Goal: Complete application form: Complete application form

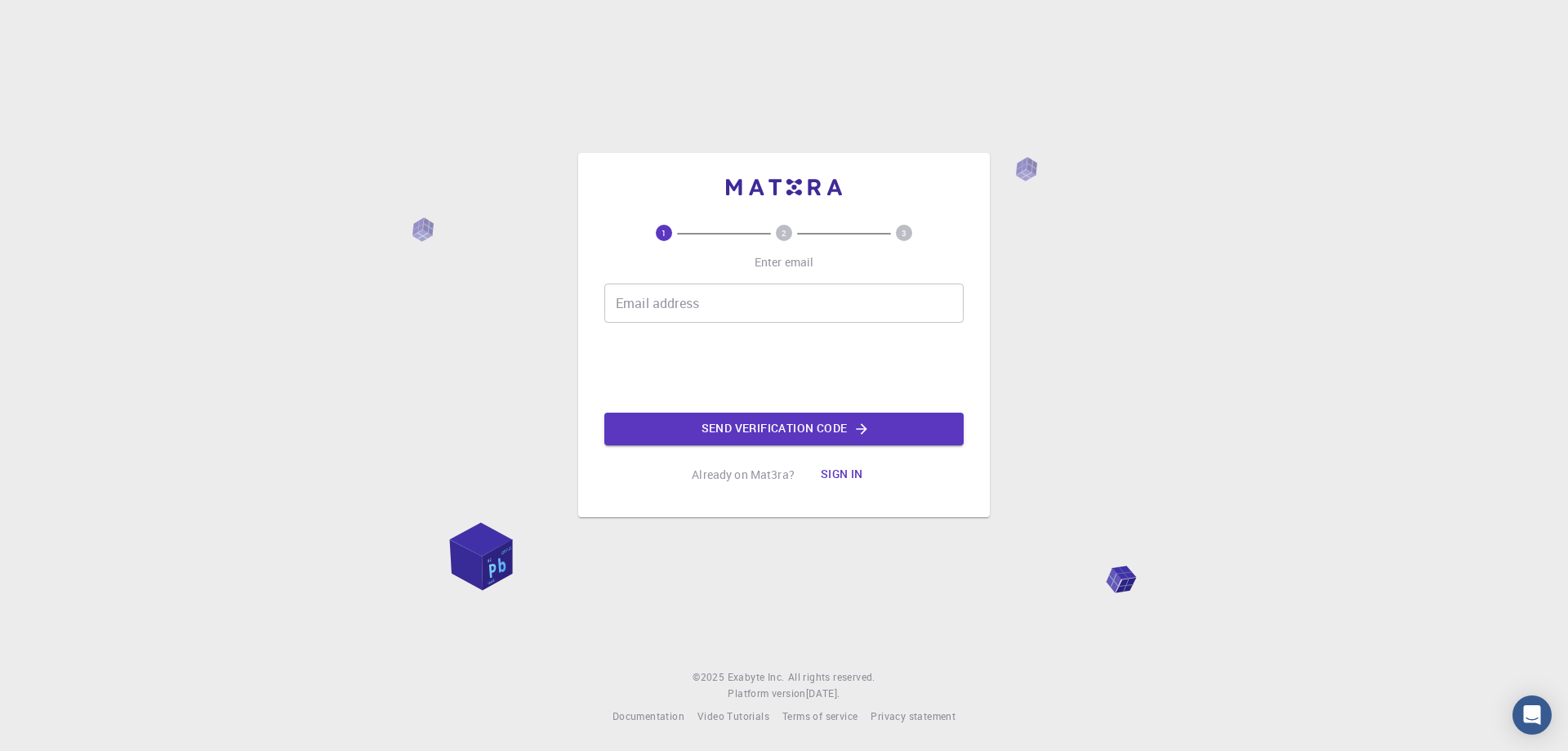
click at [662, 309] on input "Email address" at bounding box center [784, 303] width 360 height 40
type input "[EMAIL_ADDRESS][DOMAIN_NAME]"
click at [738, 425] on button "Send verification code" at bounding box center [784, 429] width 360 height 33
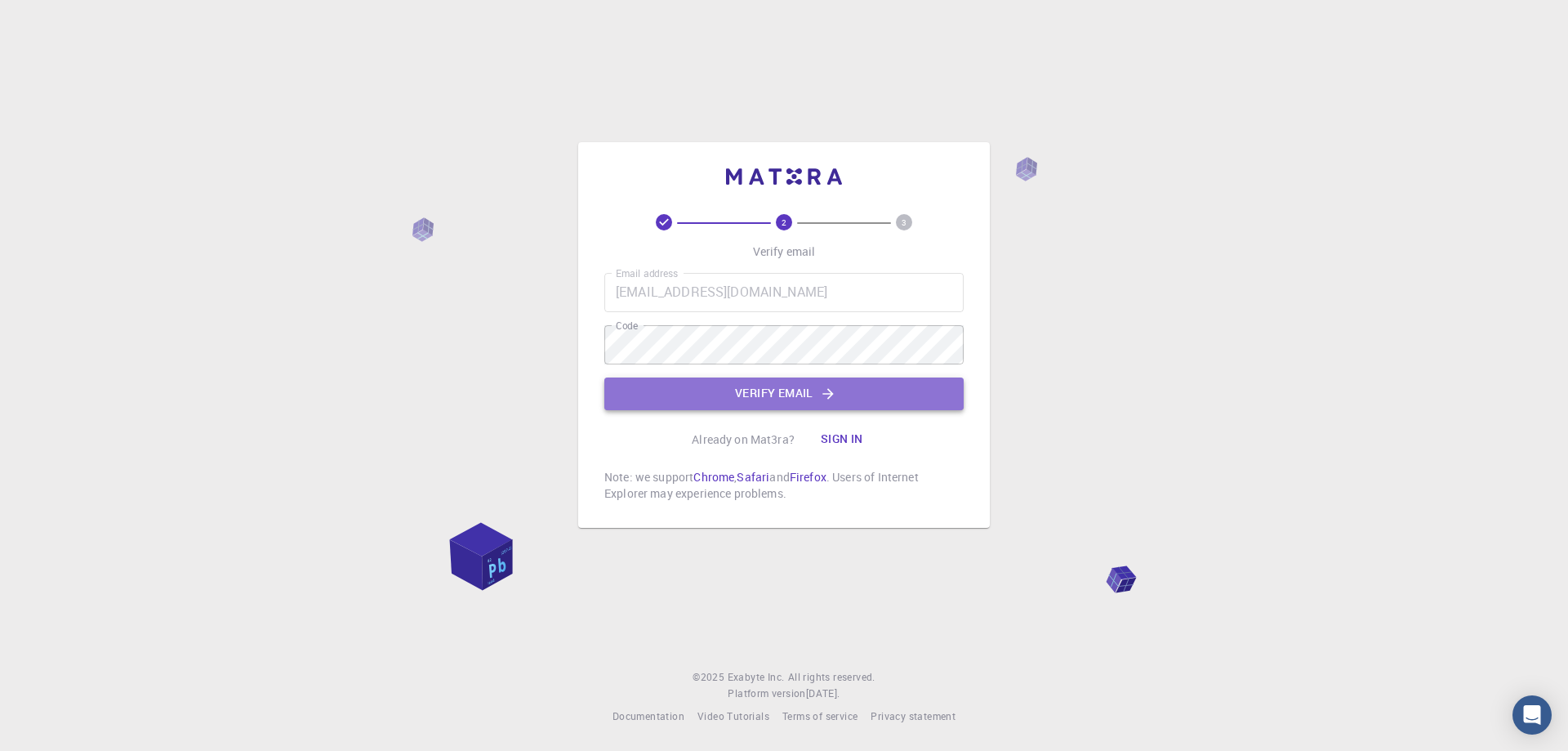
click at [746, 388] on button "Verify email" at bounding box center [784, 394] width 360 height 33
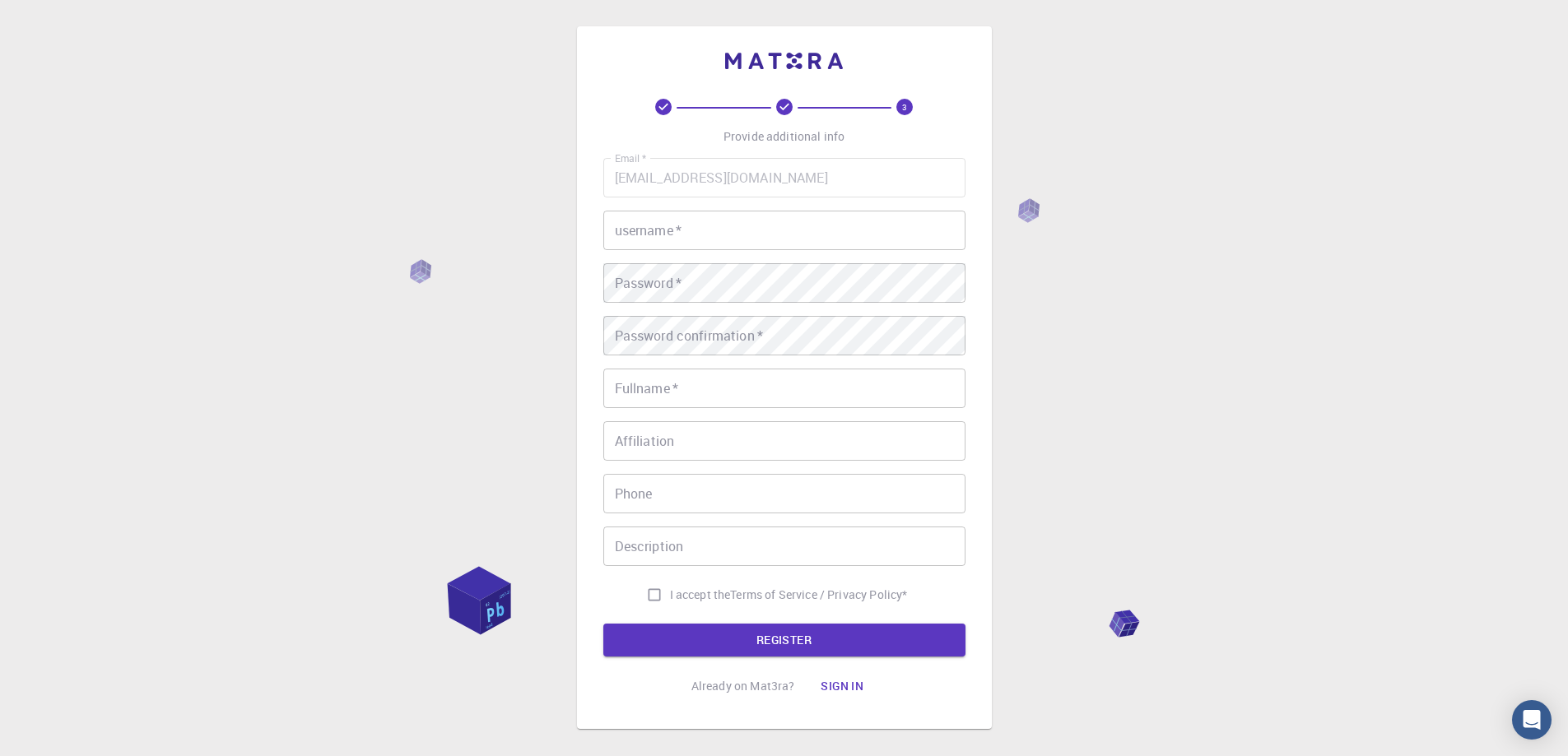
click at [671, 245] on input "username   *" at bounding box center [784, 231] width 363 height 40
type input "[PERSON_NAME]"
click at [701, 397] on input "Fullname   *" at bounding box center [784, 388] width 363 height 40
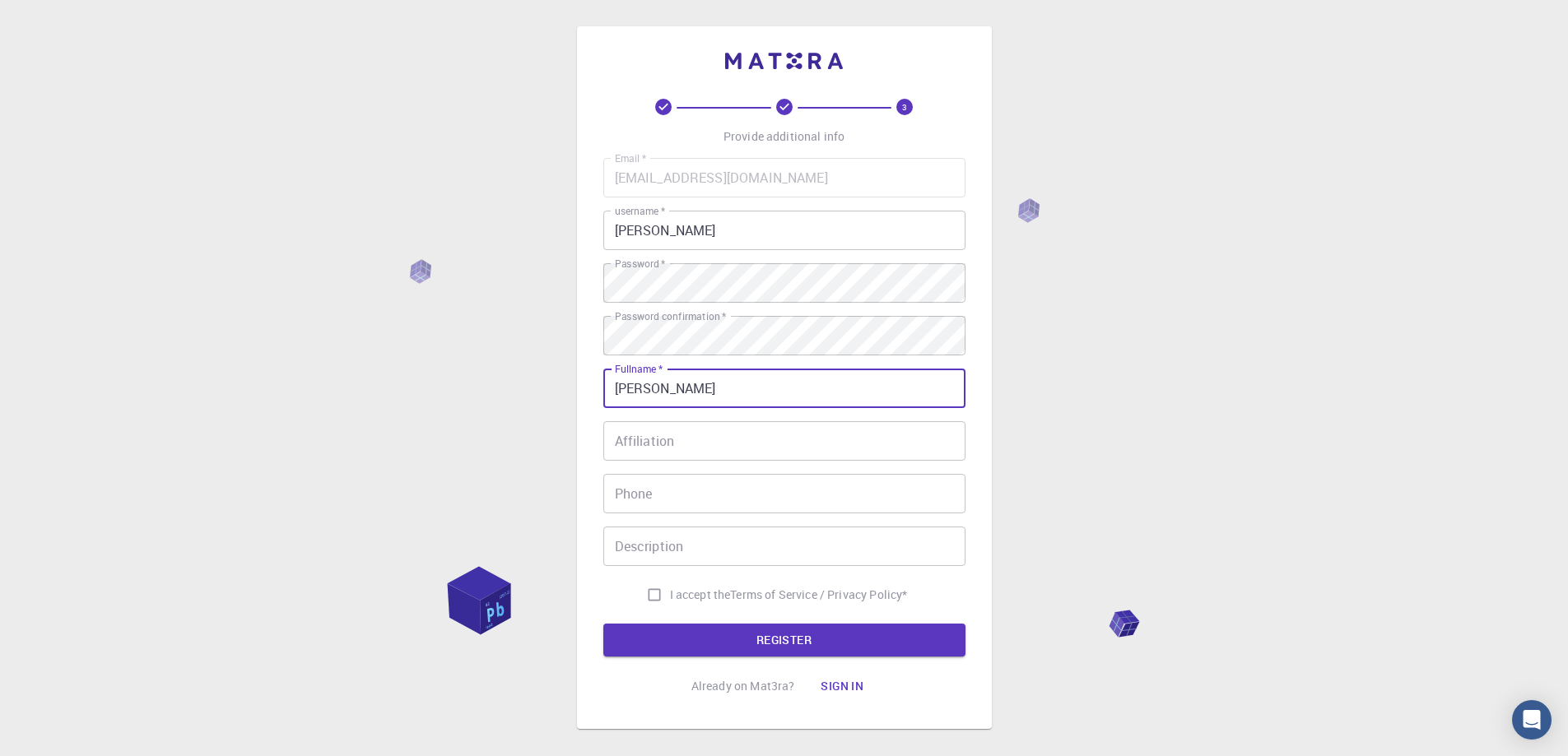
type input "[PERSON_NAME]"
click at [652, 447] on input "Affiliation" at bounding box center [784, 441] width 363 height 40
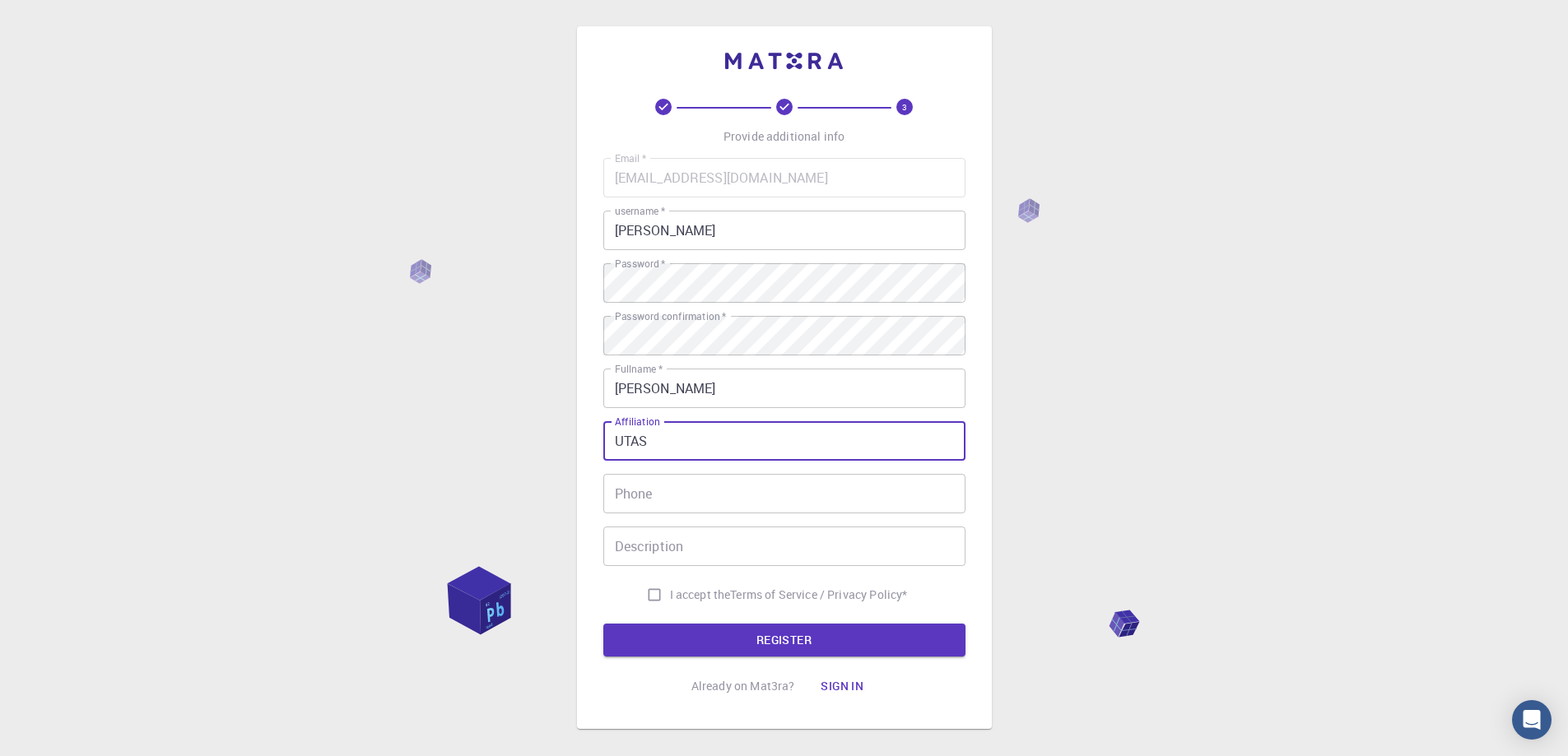
type input "UTAS"
click at [651, 590] on input "I accept the Terms of Service / Privacy Policy *" at bounding box center [654, 595] width 31 height 31
checkbox input "true"
click at [743, 637] on button "REGISTER" at bounding box center [784, 640] width 363 height 33
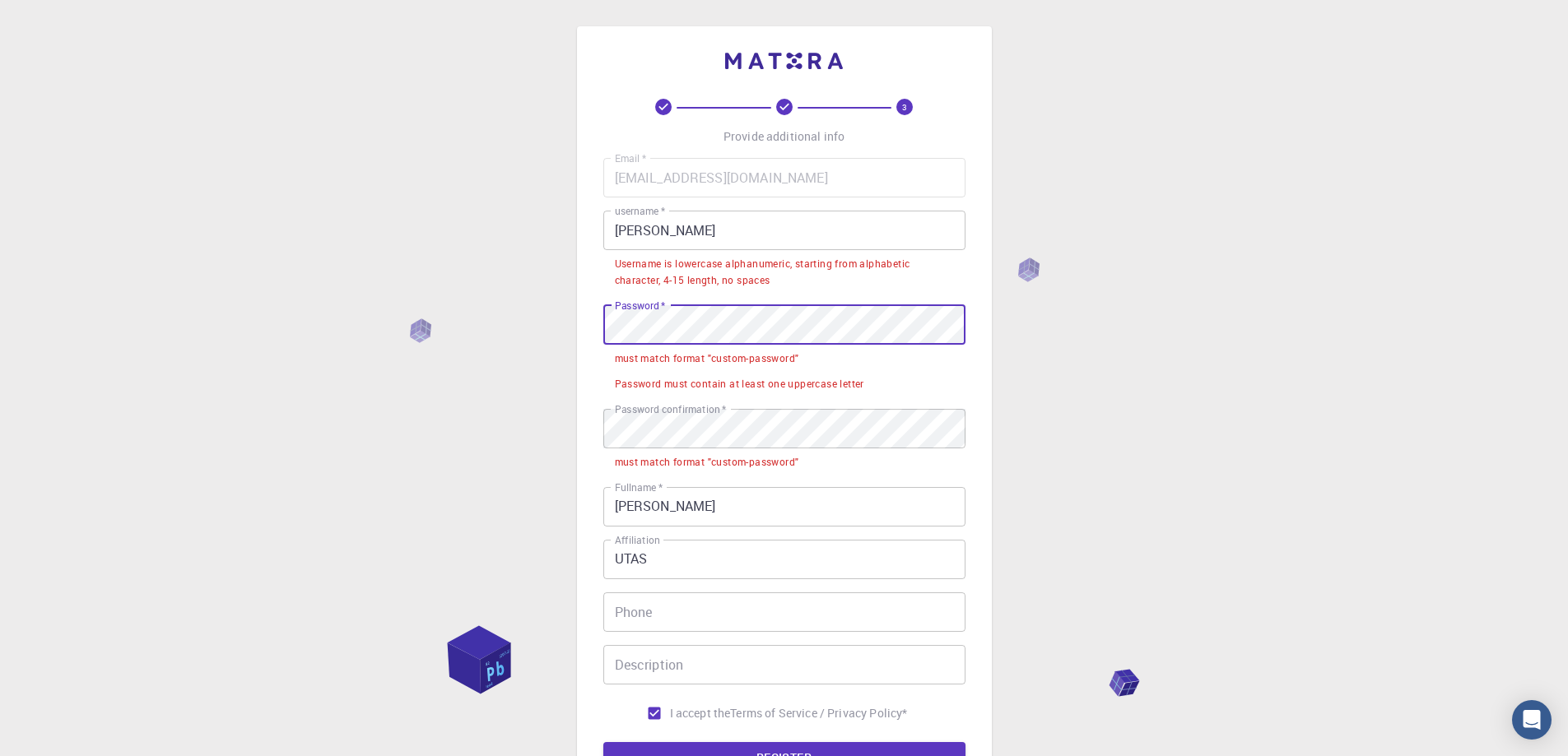
click at [601, 326] on div "3 Provide additional info Email   * [EMAIL_ADDRESS][DOMAIN_NAME] Email   * user…" at bounding box center [784, 436] width 414 height 821
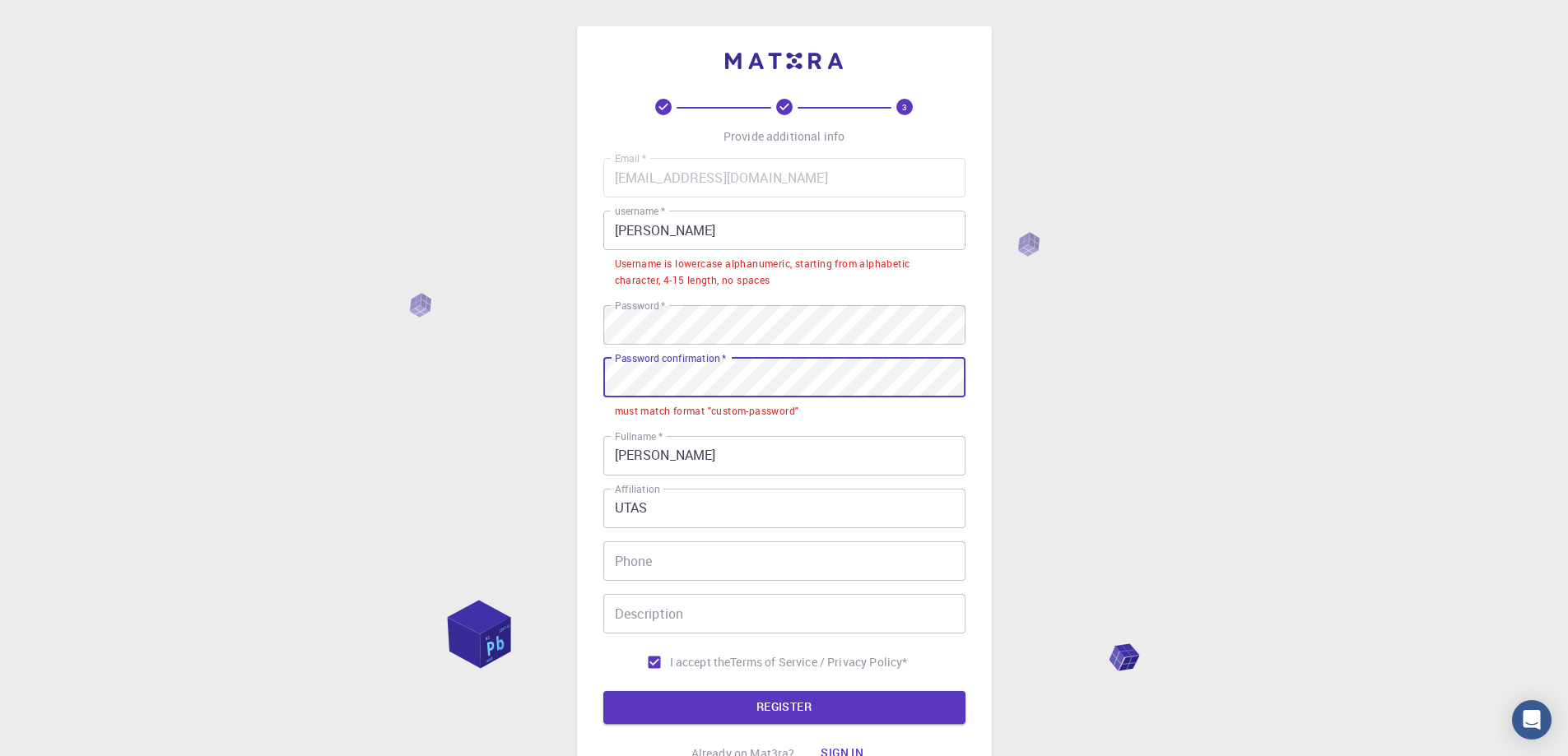
click at [518, 356] on div "3 Provide additional info Email   * [EMAIL_ADDRESS][DOMAIN_NAME] Email   * user…" at bounding box center [784, 452] width 1568 height 904
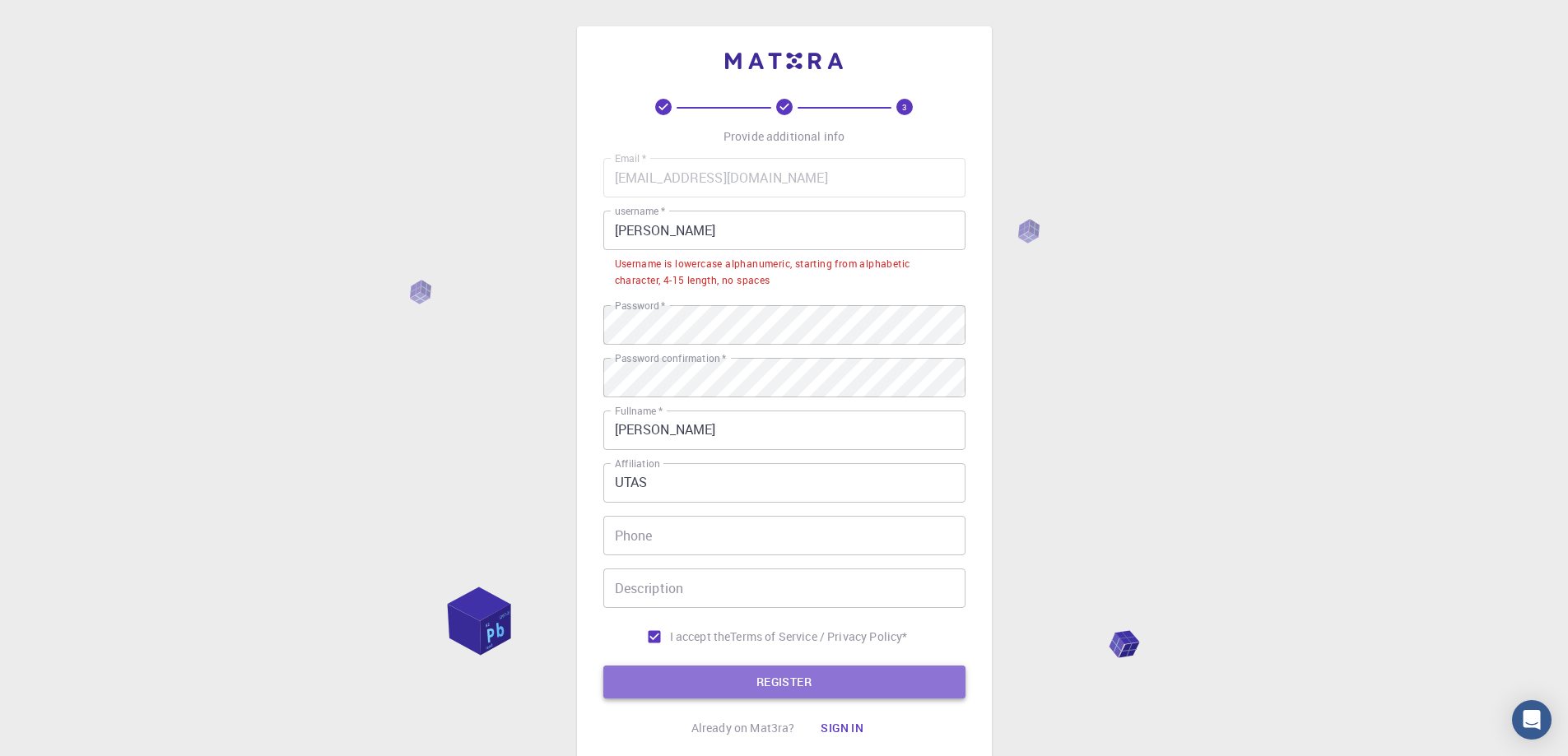
click at [730, 682] on button "REGISTER" at bounding box center [784, 682] width 363 height 33
click at [794, 681] on button "REGISTER" at bounding box center [784, 682] width 363 height 33
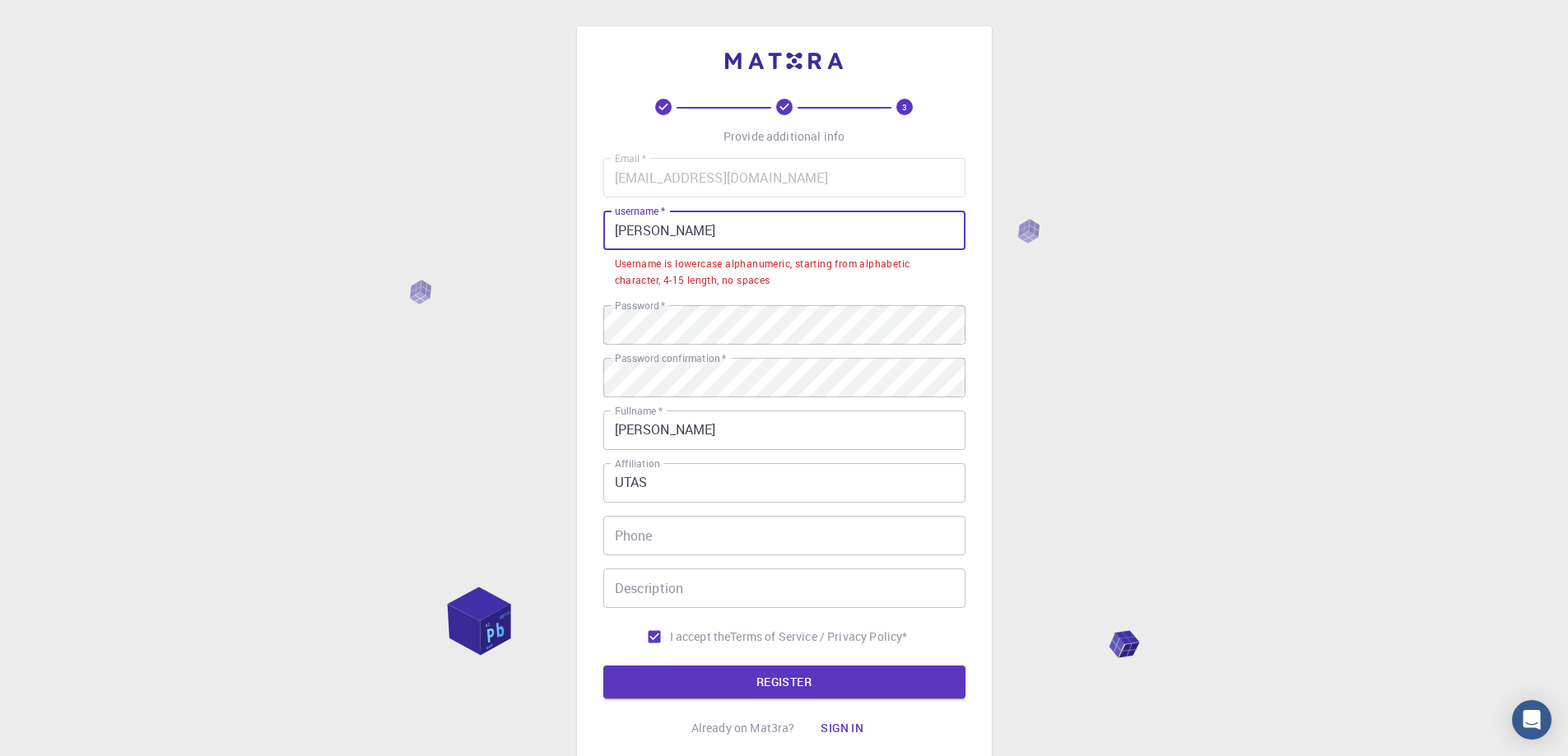
click at [622, 227] on input "[PERSON_NAME]" at bounding box center [784, 231] width 363 height 40
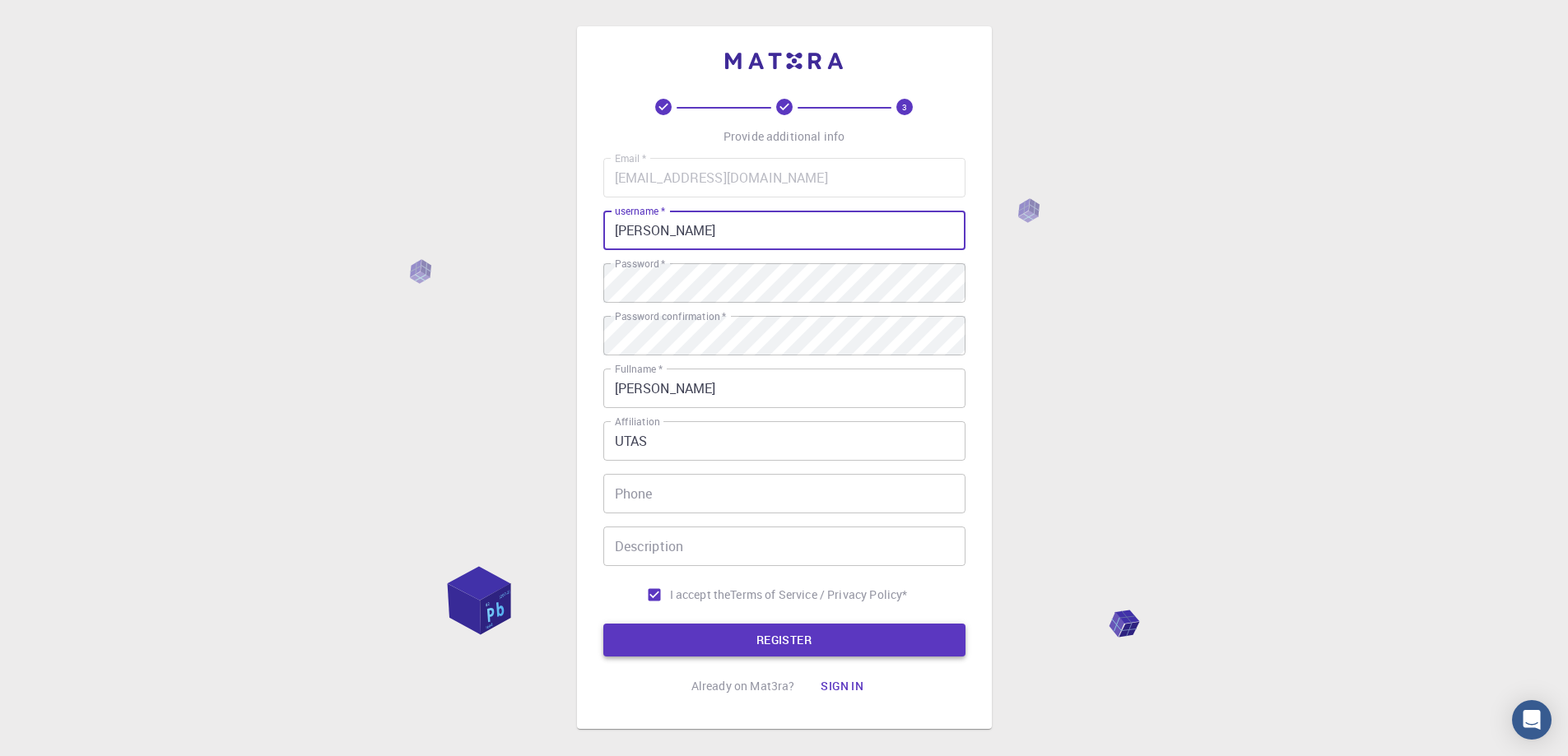
type input "[PERSON_NAME]"
click at [774, 643] on button "REGISTER" at bounding box center [784, 640] width 363 height 33
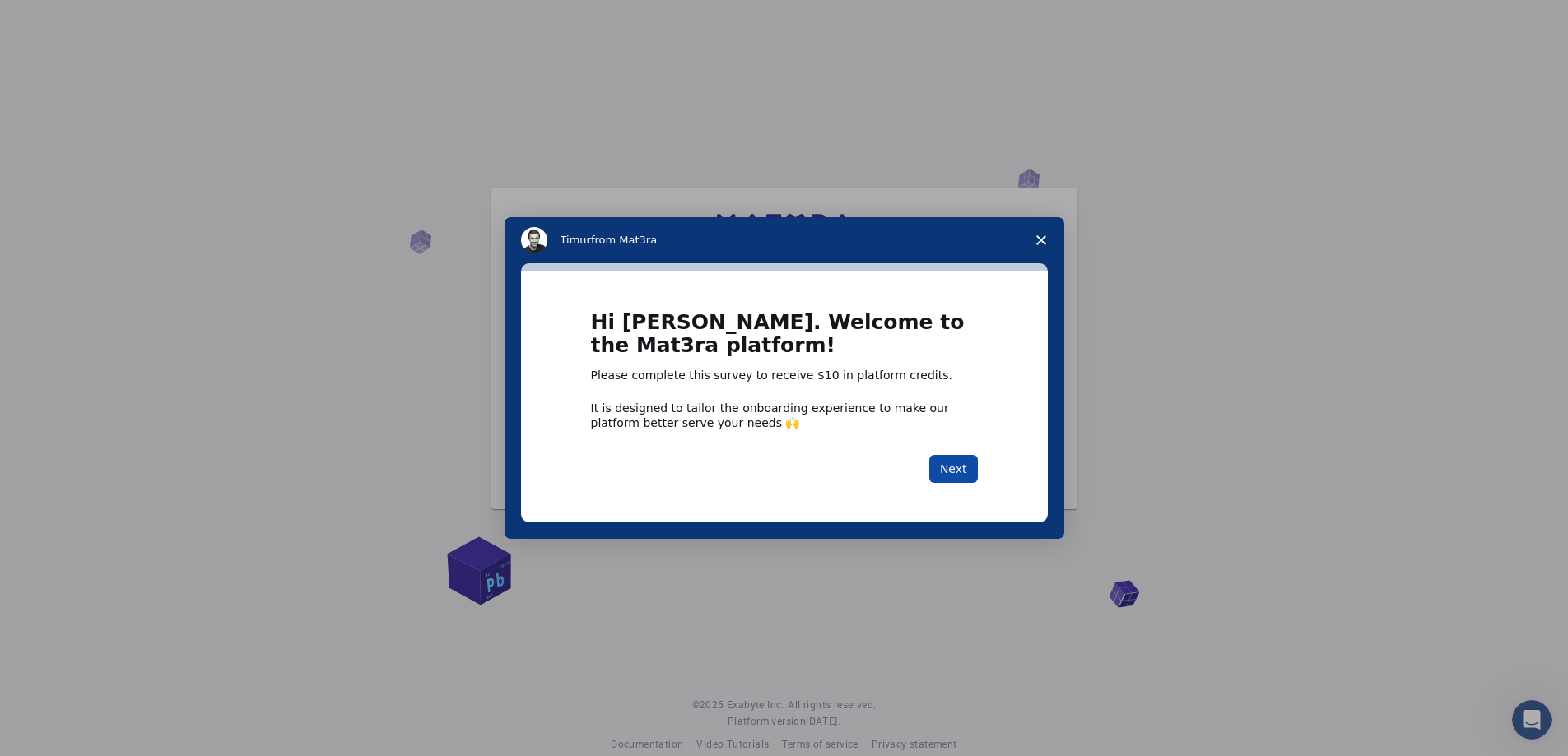
click at [961, 473] on button "Next" at bounding box center [954, 469] width 48 height 28
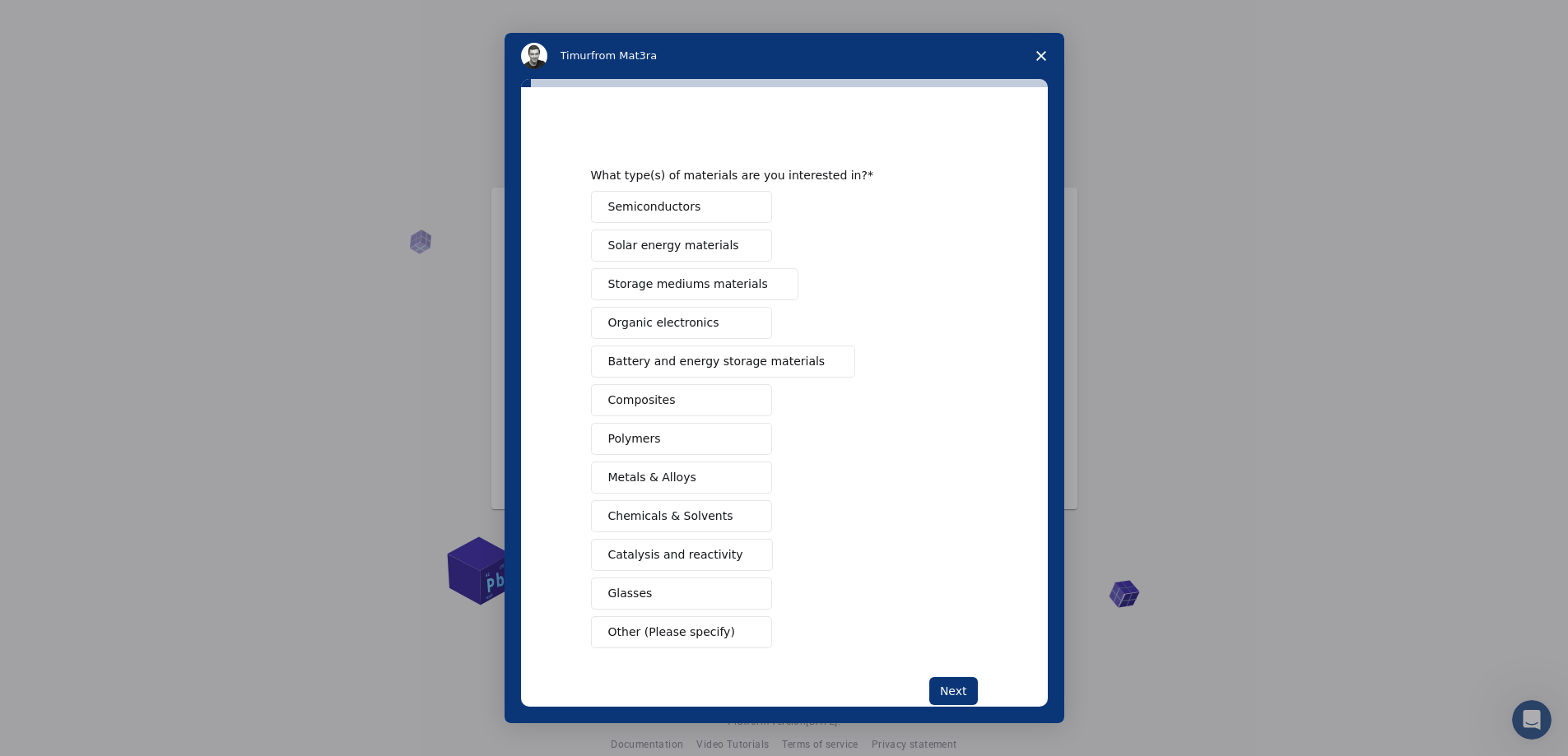
click at [670, 400] on button "Composites" at bounding box center [681, 400] width 181 height 32
click at [677, 441] on button "Polymers" at bounding box center [681, 439] width 181 height 32
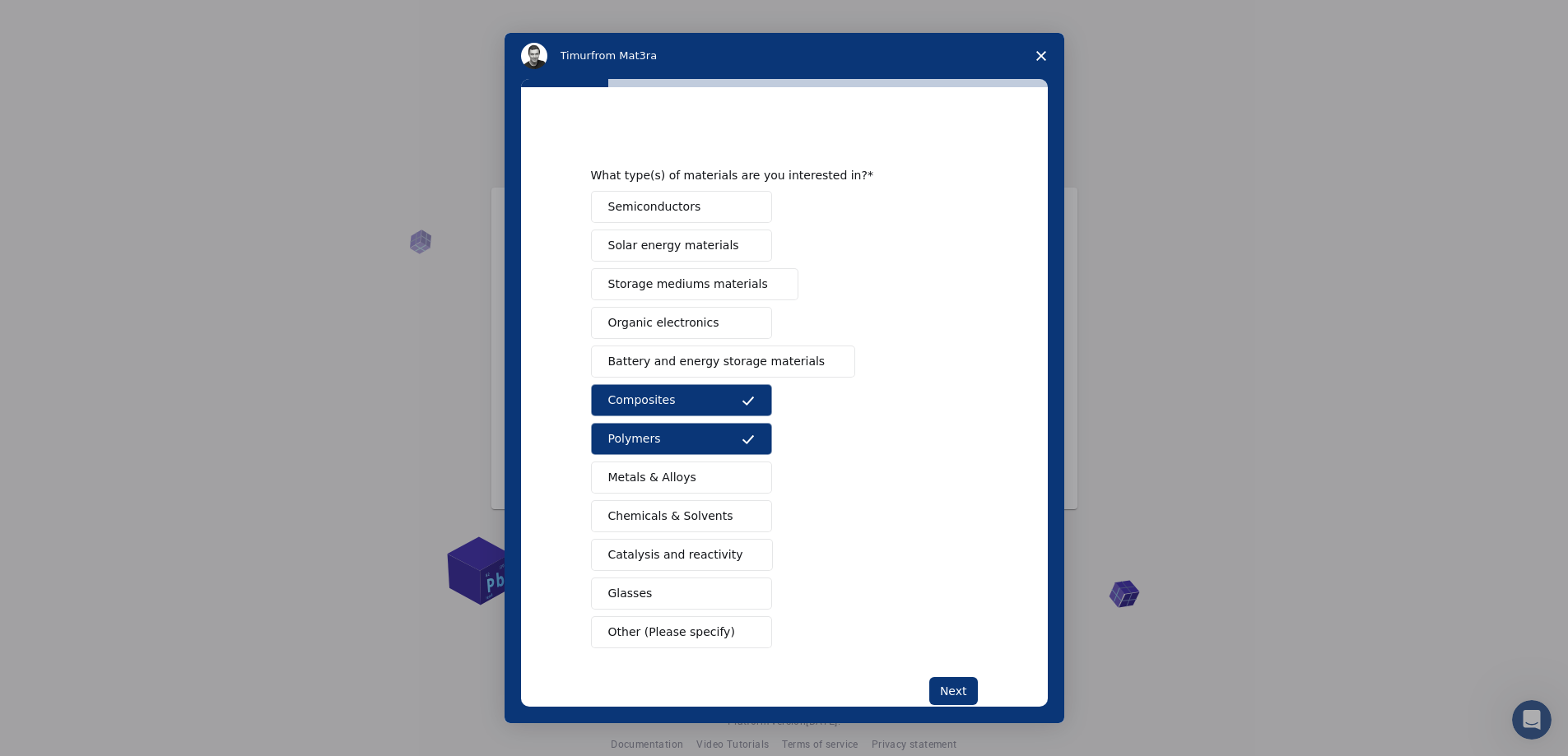
click at [721, 520] on button "Chemicals & Solvents" at bounding box center [681, 516] width 181 height 32
click at [725, 553] on button "Catalysis and reactivity" at bounding box center [682, 554] width 183 height 32
click at [769, 357] on span "Battery and energy storage materials" at bounding box center [717, 362] width 217 height 17
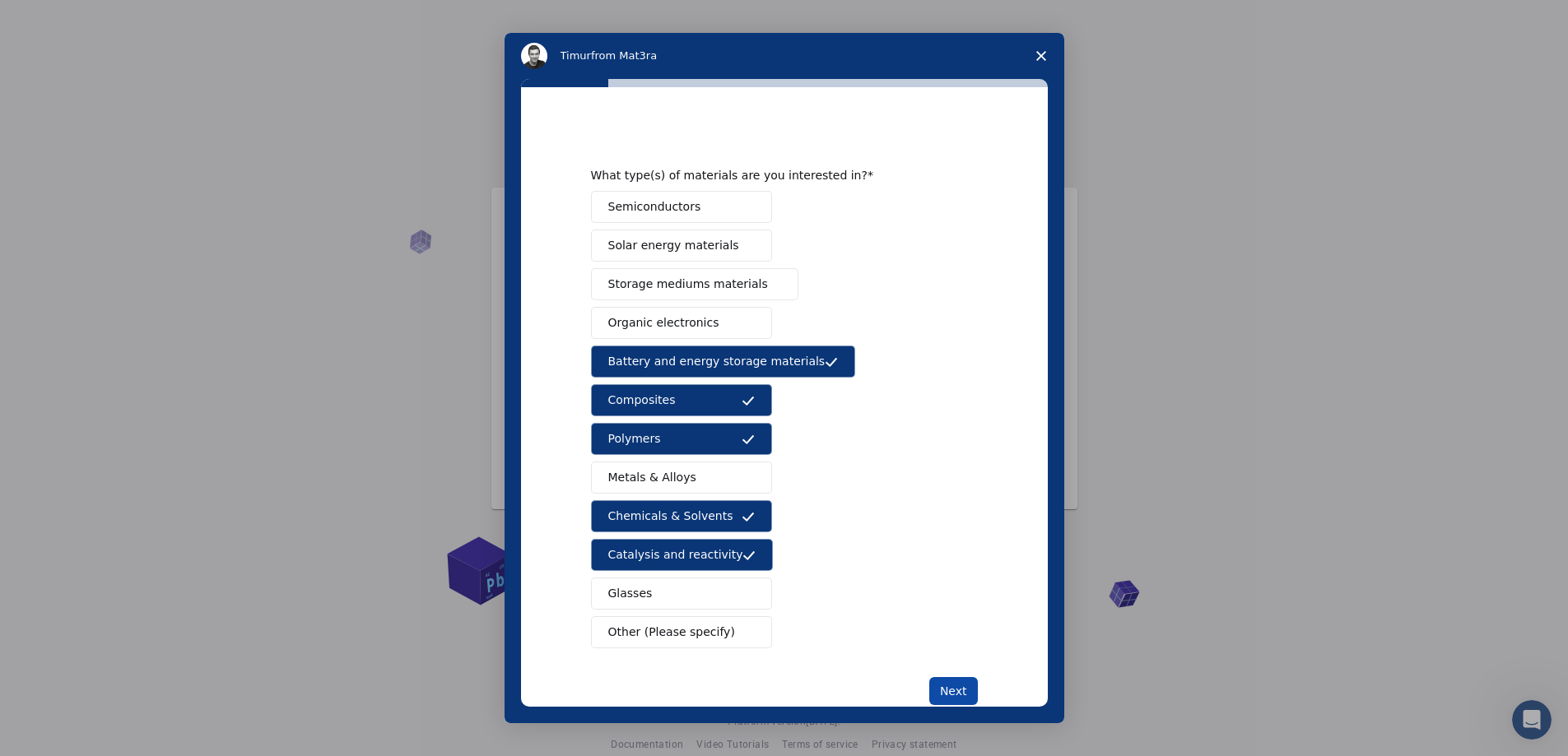
click at [953, 692] on button "Next" at bounding box center [954, 691] width 48 height 28
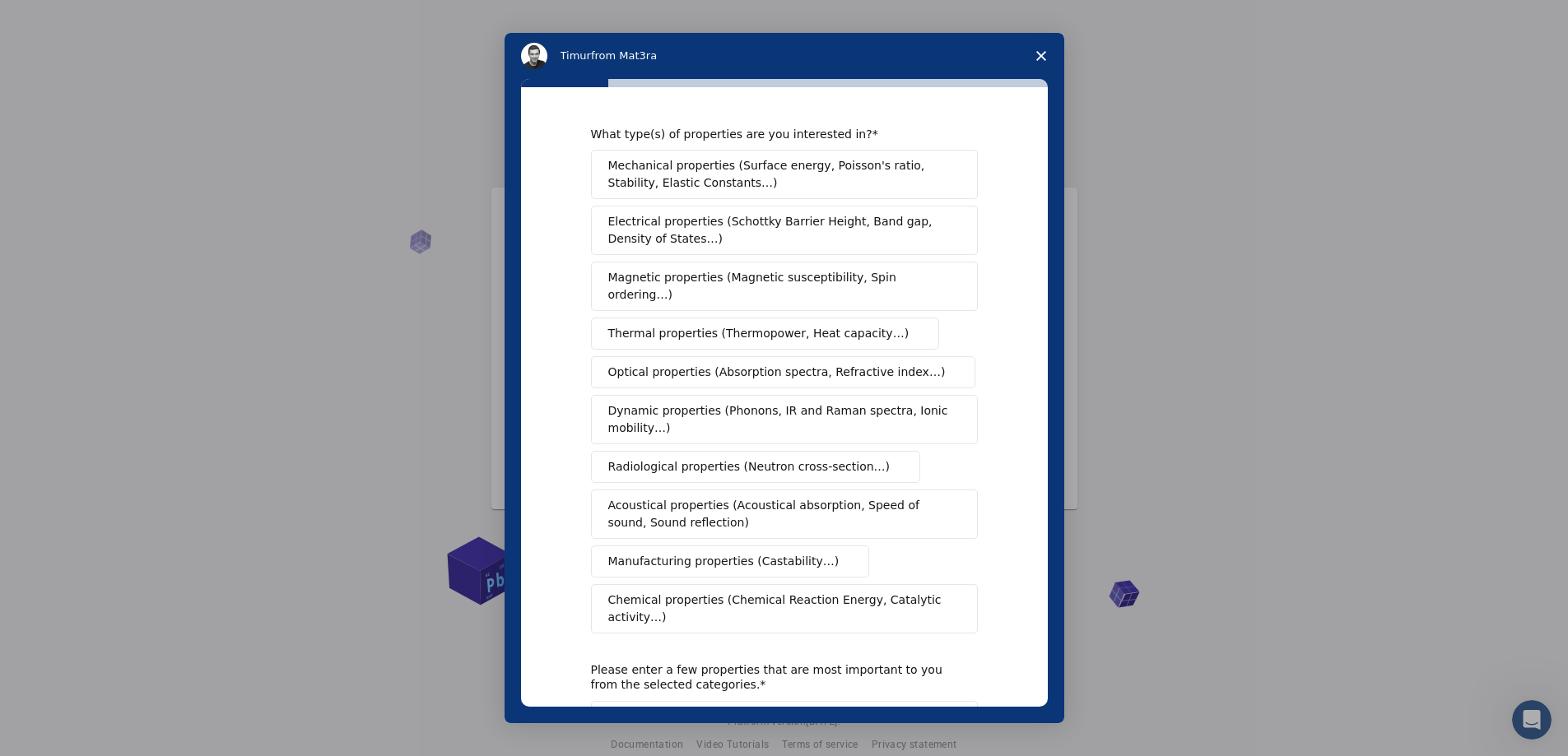
click at [752, 170] on span "Mechanical properties (Surface energy, Poisson's ratio, Stability, Elastic Cons…" at bounding box center [780, 175] width 344 height 35
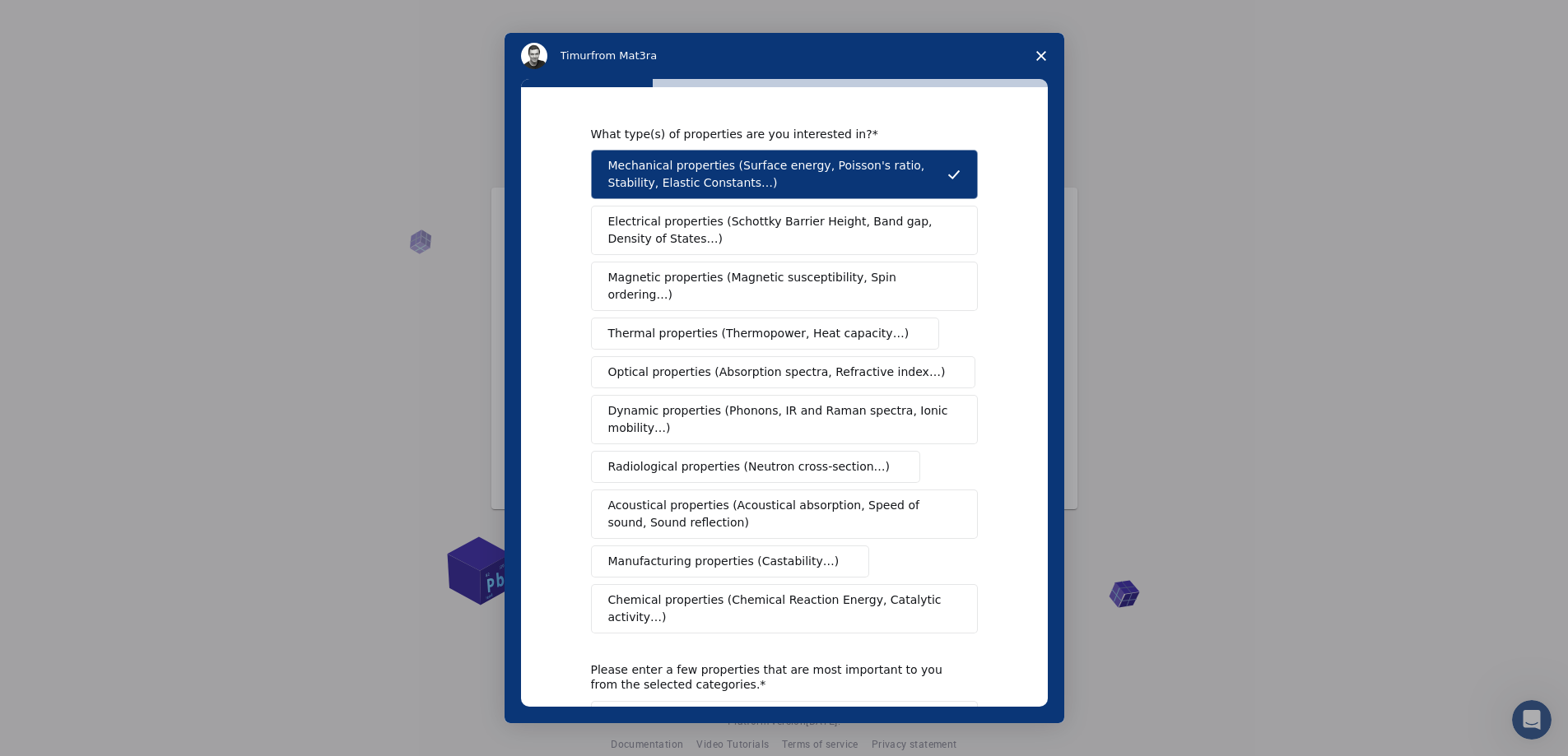
click at [819, 325] on span "Thermal properties (Thermopower, Heat capacity…)" at bounding box center [759, 334] width 301 height 17
click at [802, 411] on span "Dynamic properties (Phonons, IR and Raman spectra, Ionic mobility…)" at bounding box center [779, 420] width 342 height 35
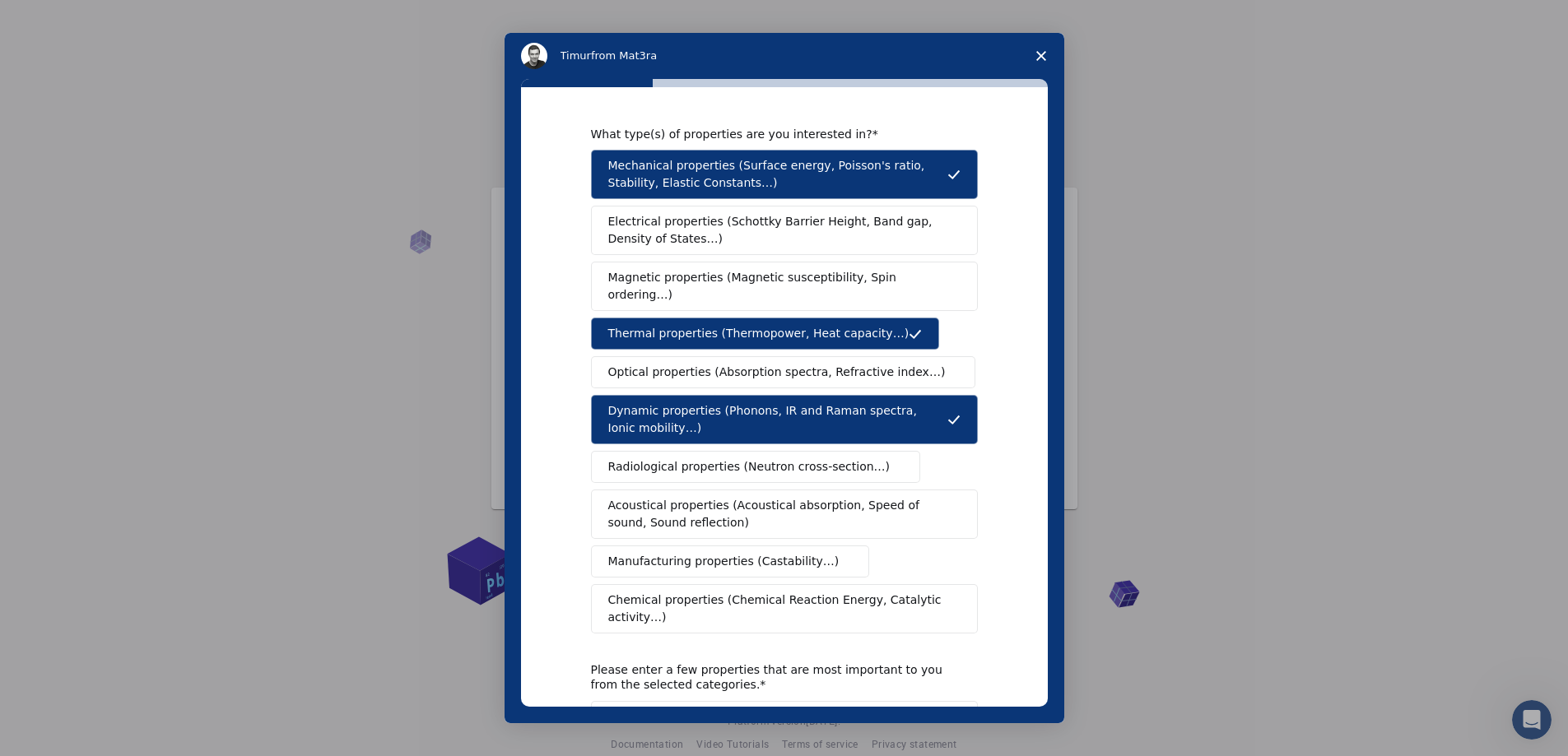
click at [725, 592] on span "Chemical properties (Chemical Reaction Energy, Catalytic activity…)" at bounding box center [779, 609] width 341 height 35
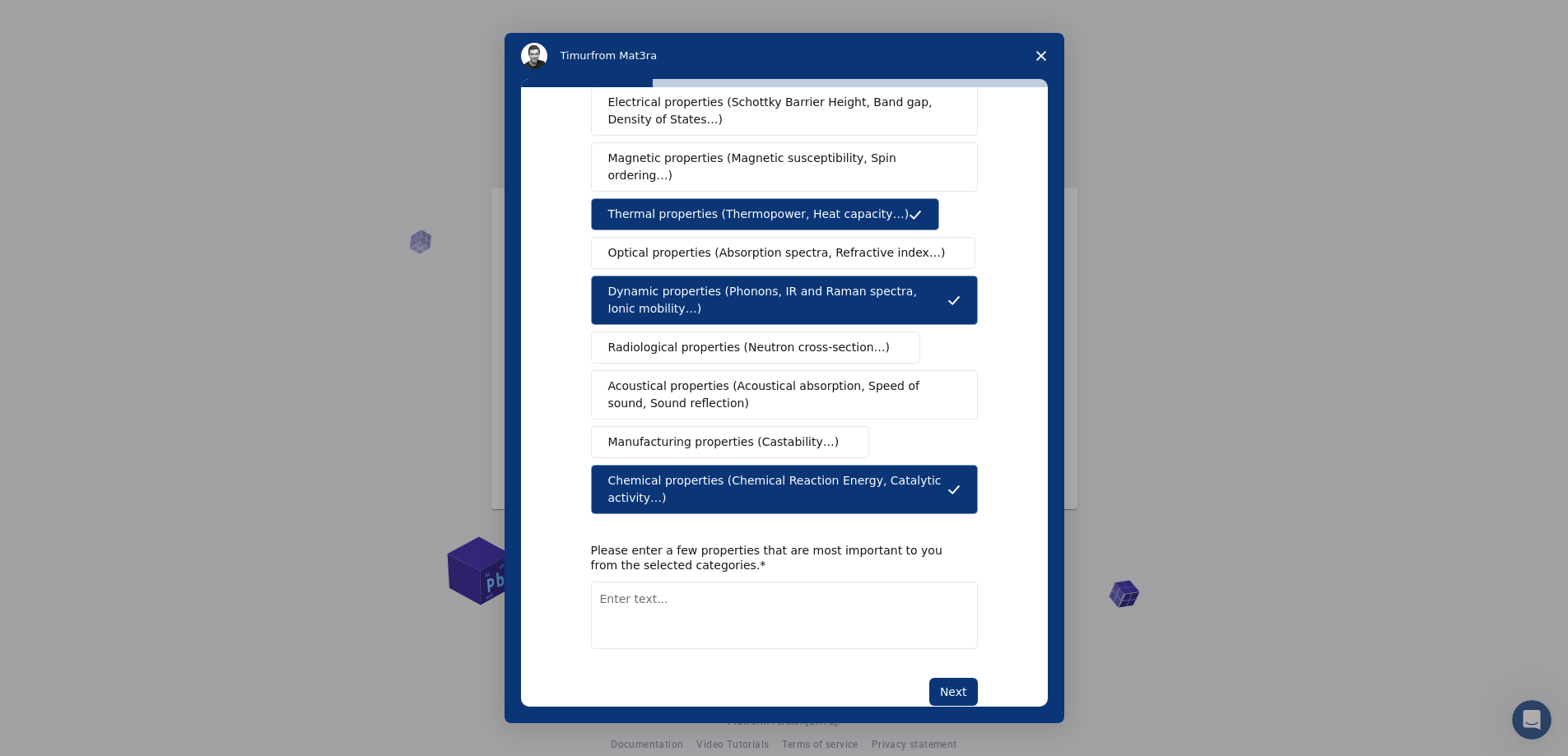
scroll to position [124, 0]
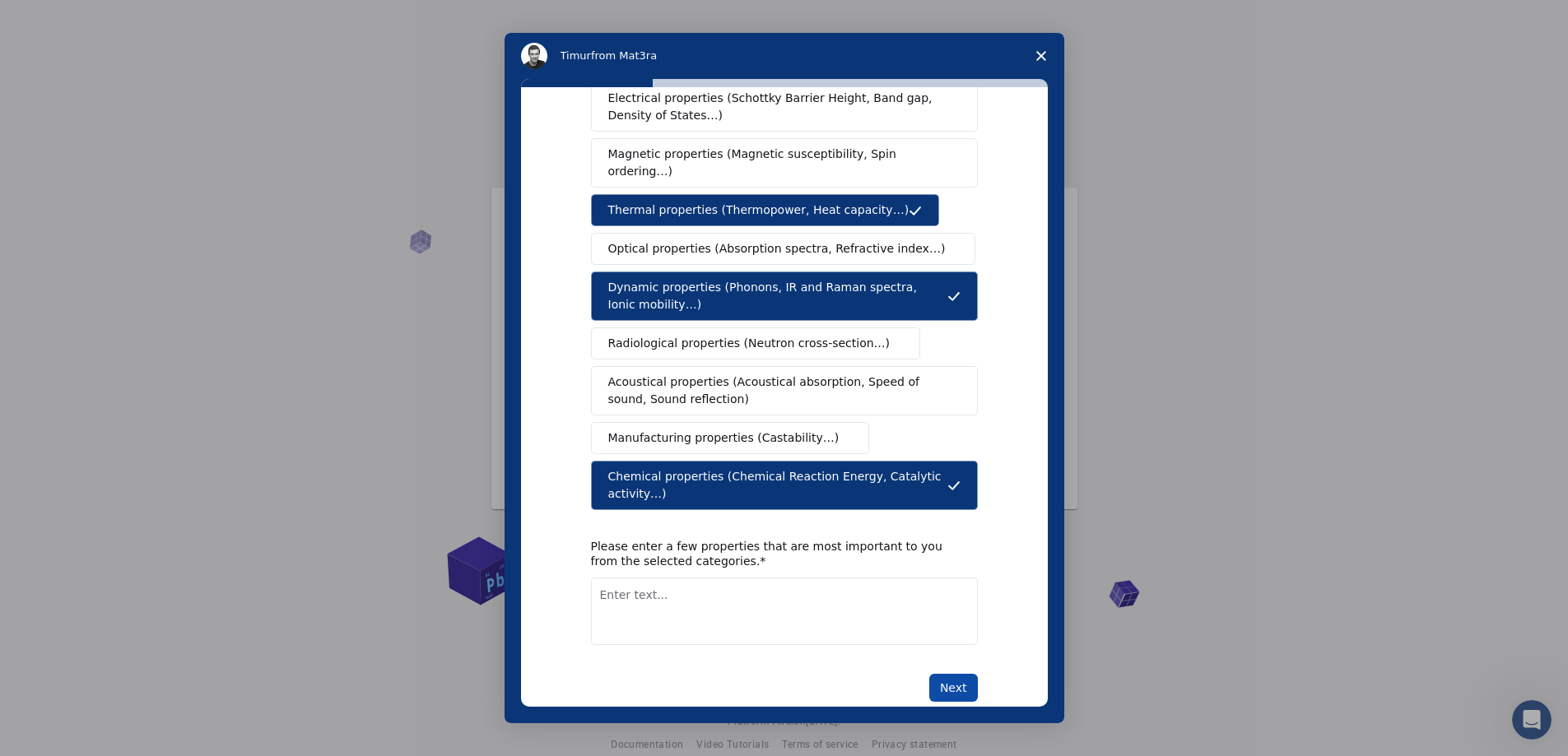
click at [958, 674] on button "Next" at bounding box center [954, 688] width 48 height 28
click at [672, 583] on textarea "Enter text..." at bounding box center [784, 612] width 387 height 67
type textarea "X-ray Diffraction, FTIR, Mechanical Testing, DSC, TGA,"
click at [957, 674] on button "Next" at bounding box center [954, 688] width 48 height 28
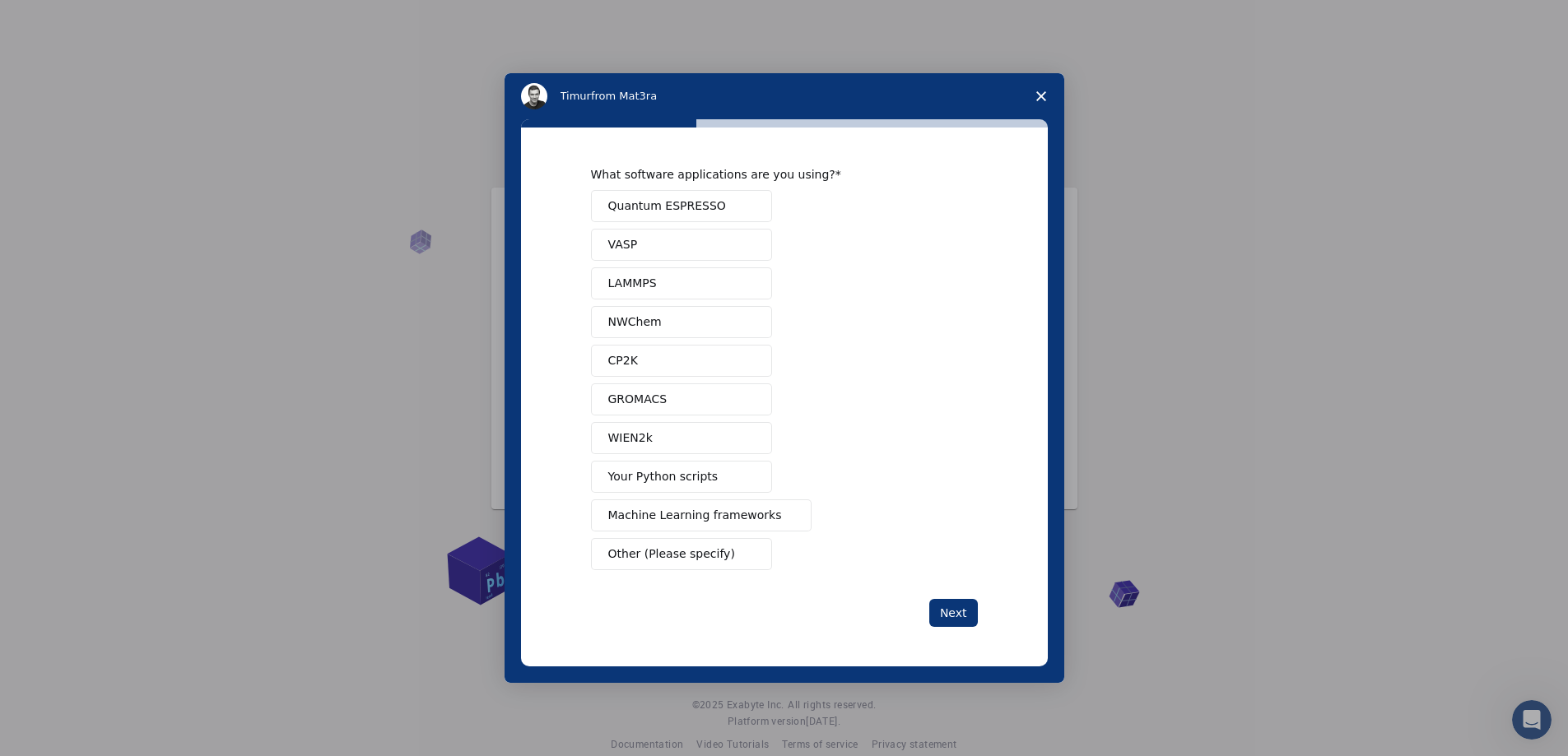
click at [689, 208] on span "Quantum ESPRESSO" at bounding box center [667, 206] width 118 height 17
click at [950, 618] on button "Next" at bounding box center [954, 613] width 48 height 28
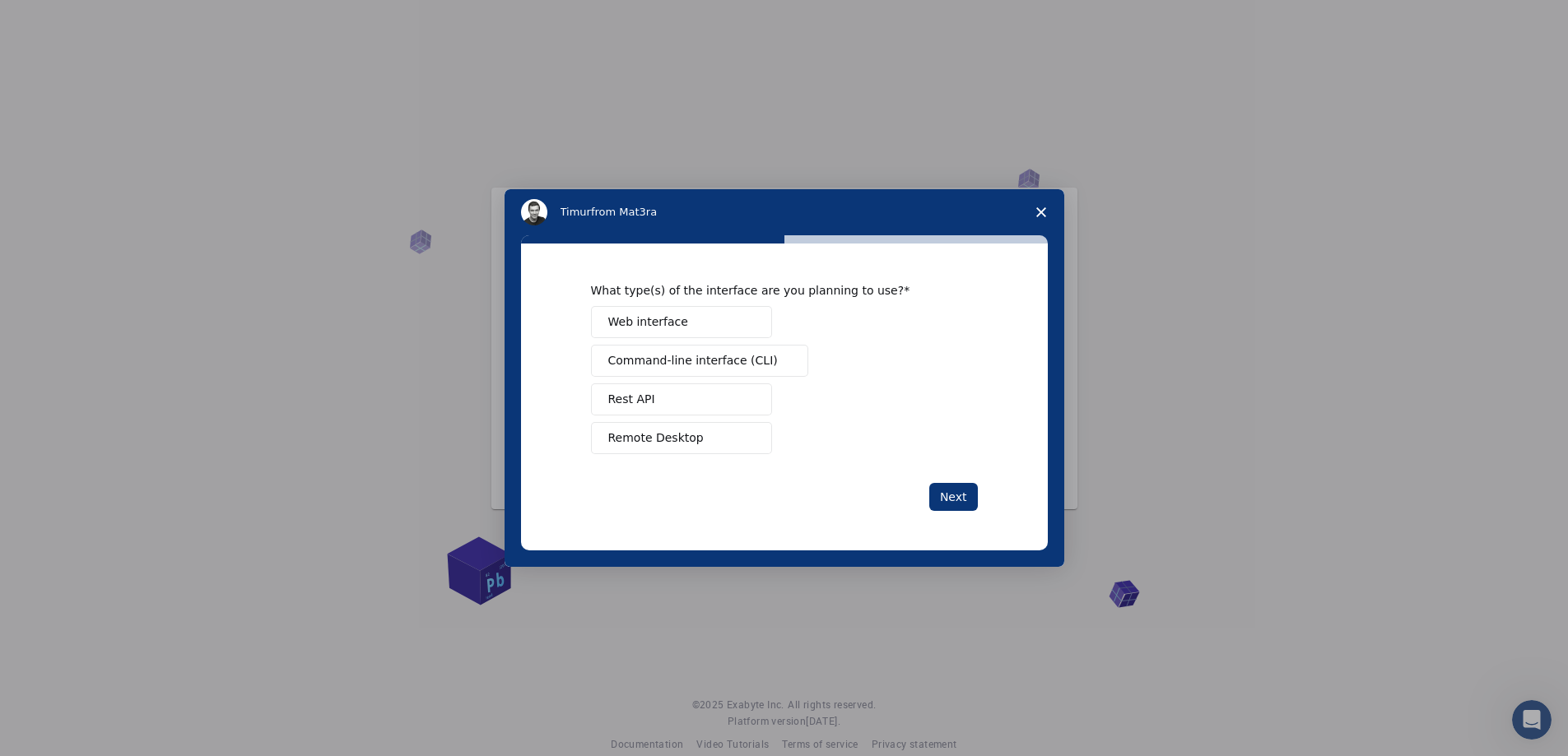
click at [642, 319] on span "Web interface" at bounding box center [648, 322] width 80 height 17
click at [960, 490] on button "Next" at bounding box center [954, 497] width 48 height 28
click at [684, 354] on span "Perform research" at bounding box center [658, 361] width 99 height 17
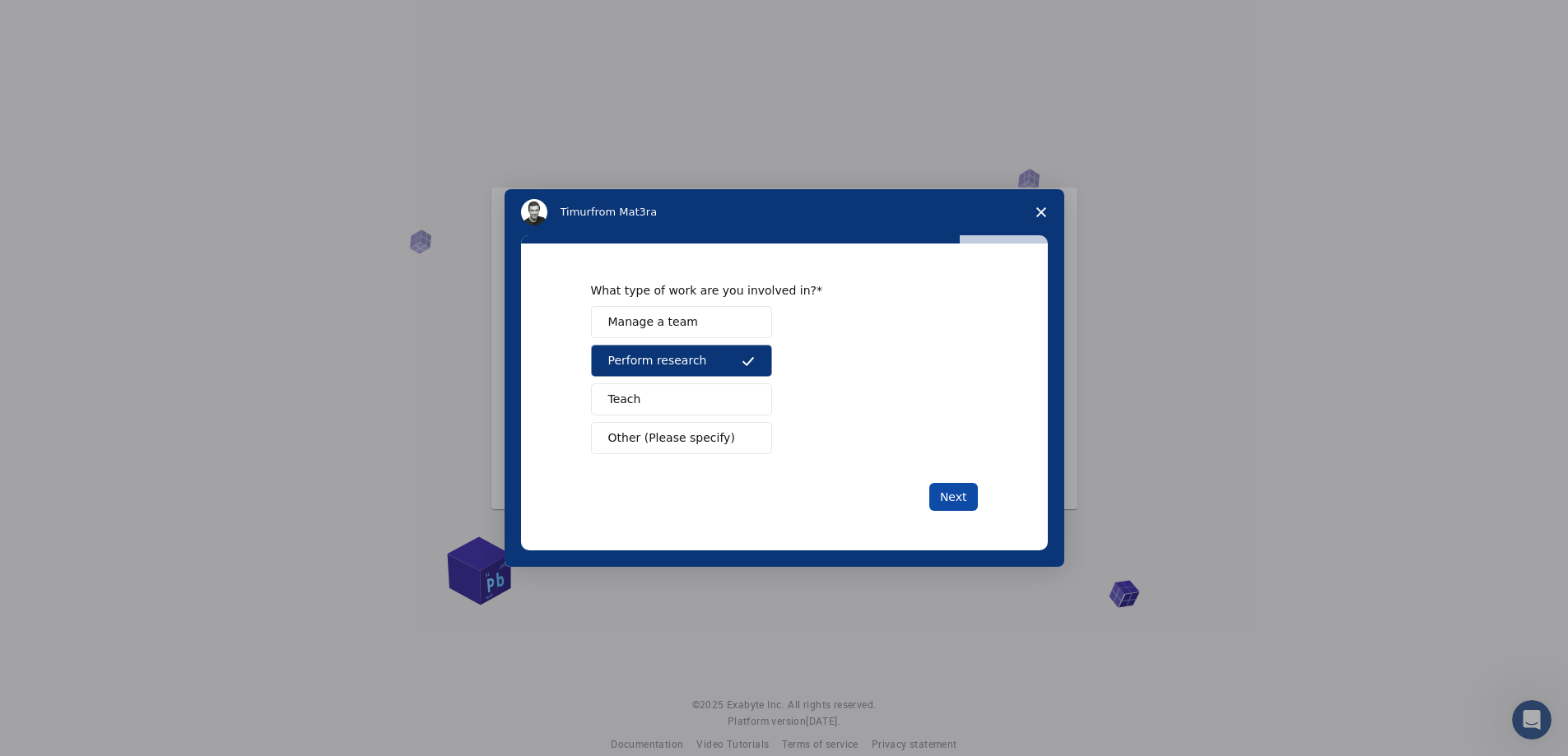
click at [942, 497] on button "Next" at bounding box center [954, 497] width 48 height 28
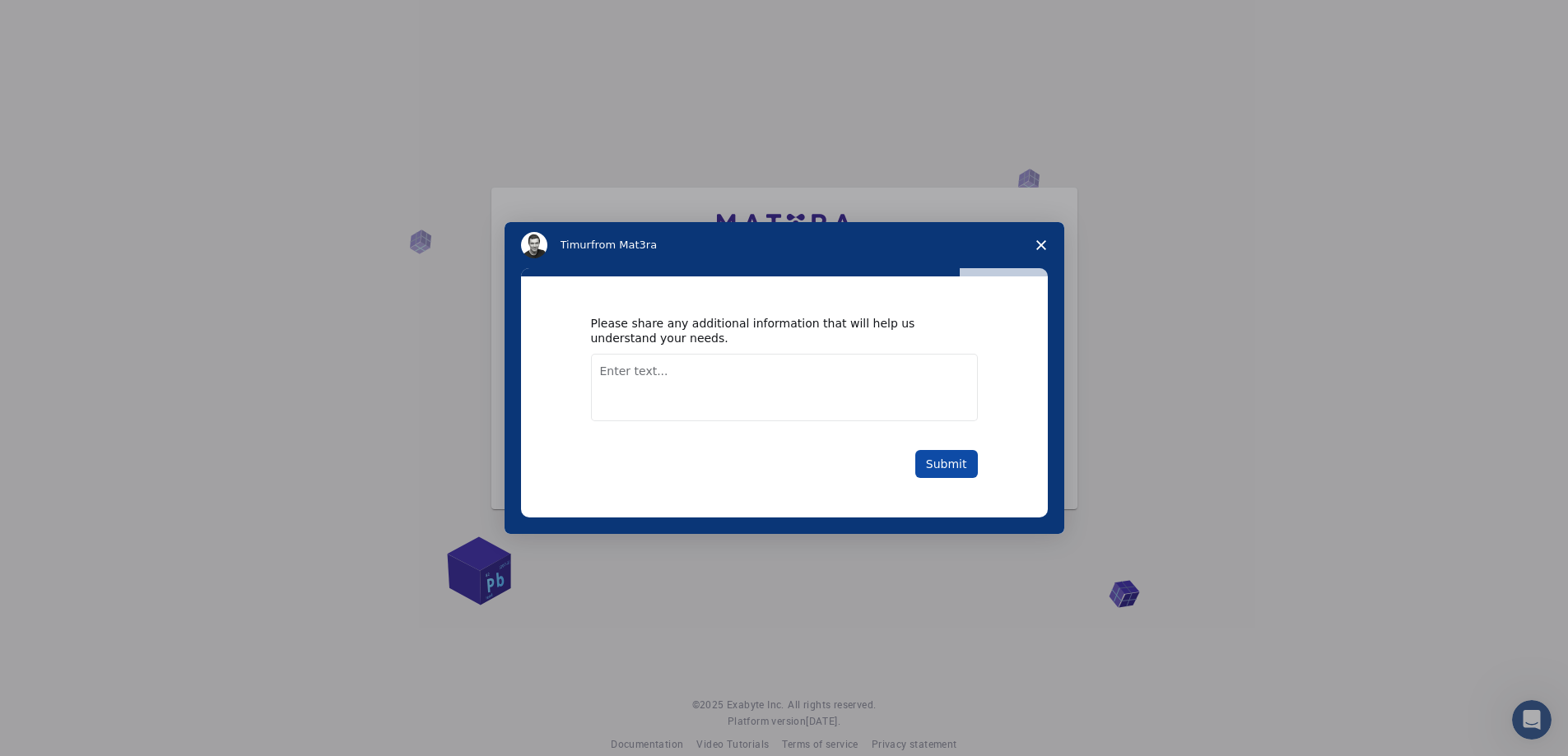
click at [941, 454] on button "Submit" at bounding box center [947, 464] width 62 height 28
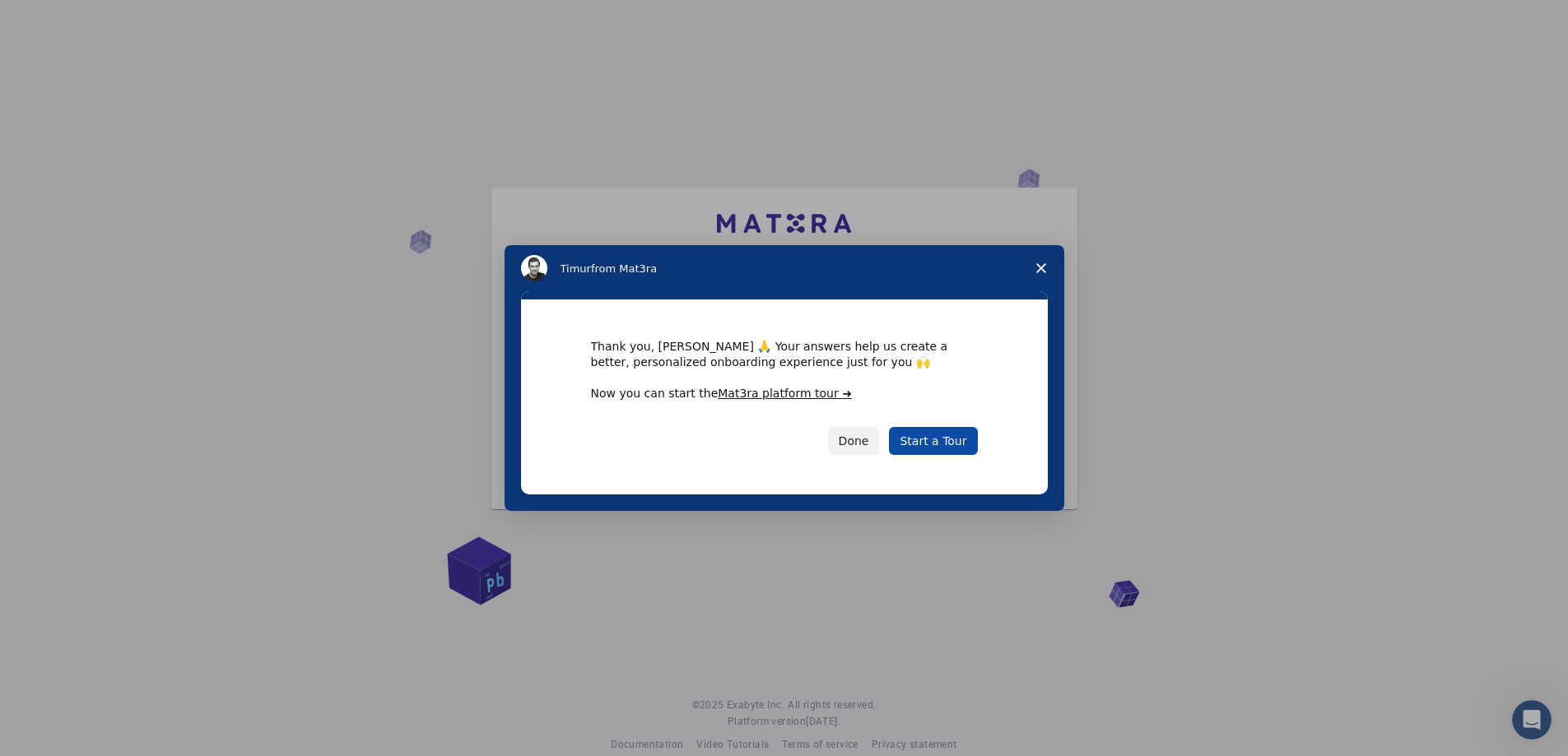
click at [932, 439] on link "Start a Tour" at bounding box center [933, 441] width 88 height 28
